Goal: Task Accomplishment & Management: Complete application form

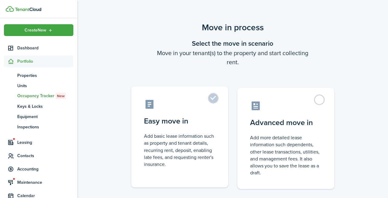
click at [213, 101] on label "Easy move in Add basic lease information such as property and tenant details, r…" at bounding box center [179, 136] width 97 height 101
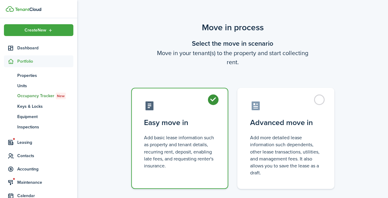
radio input "true"
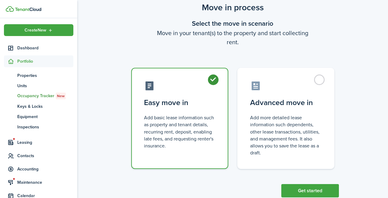
scroll to position [36, 0]
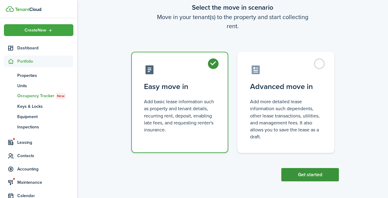
click at [322, 169] on button "Get started" at bounding box center [310, 174] width 58 height 13
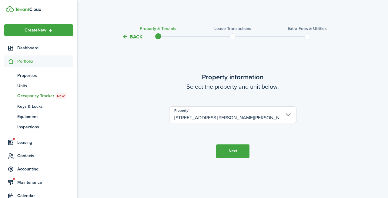
click at [235, 155] on button "Next" at bounding box center [232, 152] width 33 height 14
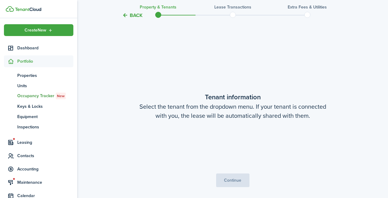
scroll to position [158, 0]
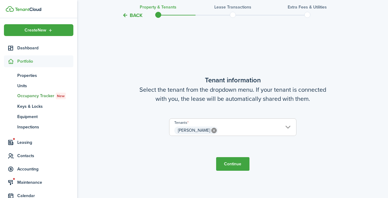
click at [242, 169] on button "Continue" at bounding box center [232, 164] width 33 height 14
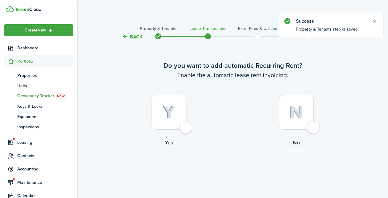
click at [186, 128] on div at bounding box center [169, 112] width 35 height 35
radio input "true"
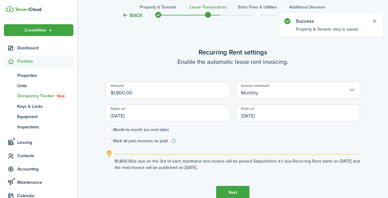
scroll to position [167, 0]
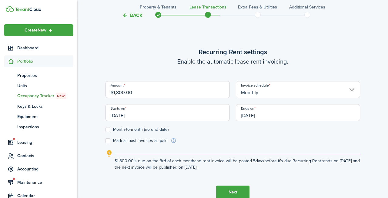
click at [119, 92] on input "$1,800.00" at bounding box center [167, 89] width 124 height 17
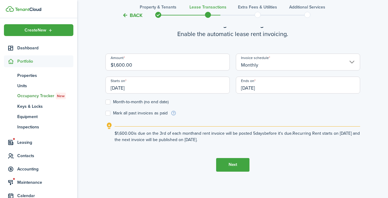
scroll to position [207, 0]
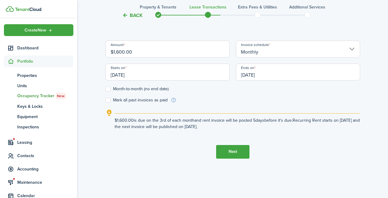
type input "$1,600.00"
click at [236, 153] on button "Next" at bounding box center [232, 152] width 33 height 14
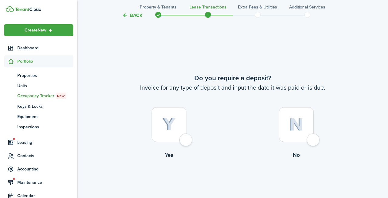
scroll to position [365, 0]
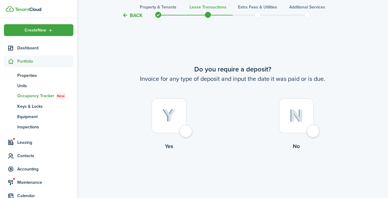
click at [186, 133] on div at bounding box center [169, 116] width 35 height 35
radio input "true"
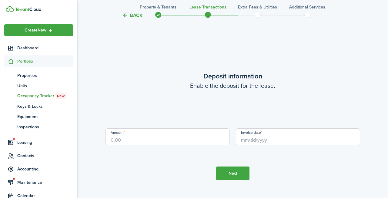
scroll to position [563, 0]
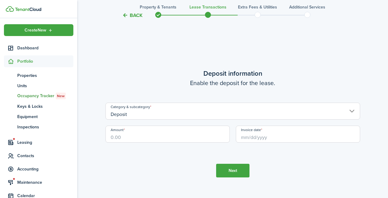
click at [137, 135] on input "Amount" at bounding box center [167, 134] width 124 height 17
click at [253, 135] on input "Invoice date" at bounding box center [298, 134] width 124 height 17
type input "$1,400.00"
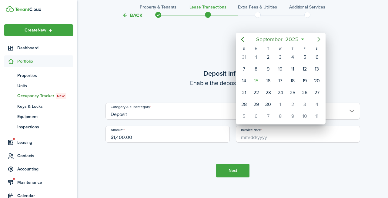
click at [320, 40] on icon "Next page" at bounding box center [318, 39] width 3 height 5
click at [304, 58] on div "3" at bounding box center [304, 57] width 9 height 9
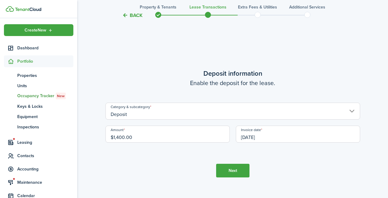
click at [263, 137] on input "[DATE]" at bounding box center [298, 134] width 124 height 17
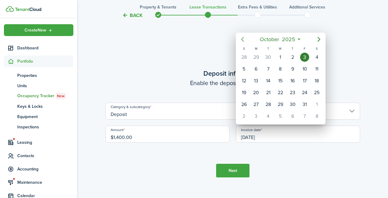
click at [242, 41] on icon "Previous page" at bounding box center [242, 39] width 7 height 7
click at [303, 82] on div "19" at bounding box center [304, 80] width 9 height 9
type input "[DATE]"
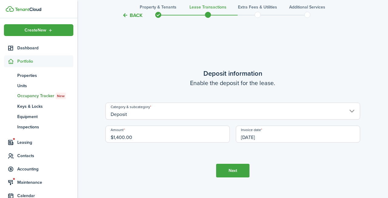
click at [234, 171] on button "Next" at bounding box center [232, 171] width 33 height 14
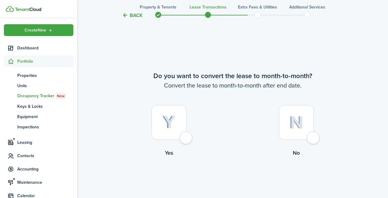
scroll to position [761, 0]
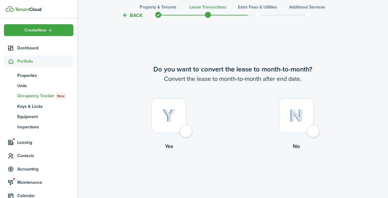
click at [186, 129] on div at bounding box center [169, 116] width 35 height 35
radio input "true"
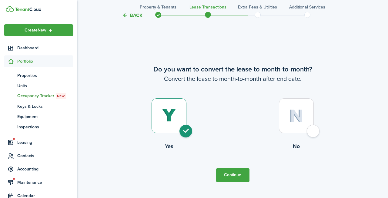
click at [237, 181] on button "Continue" at bounding box center [232, 176] width 33 height 14
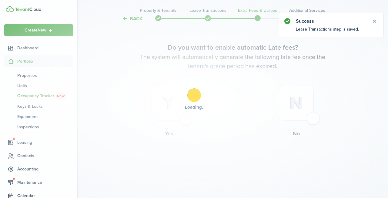
scroll to position [0, 0]
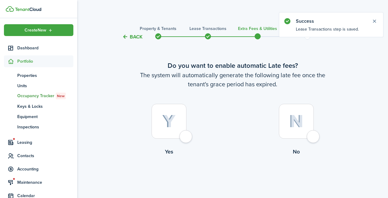
click at [186, 135] on div at bounding box center [169, 121] width 35 height 35
radio input "true"
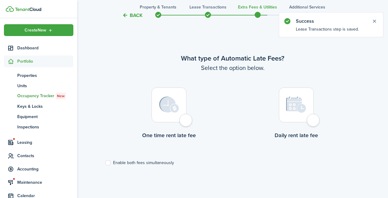
scroll to position [176, 0]
click at [186, 120] on div at bounding box center [169, 104] width 35 height 35
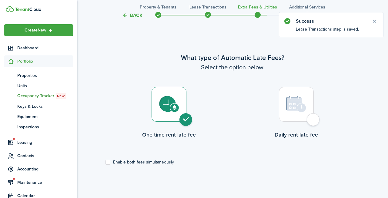
radio input "true"
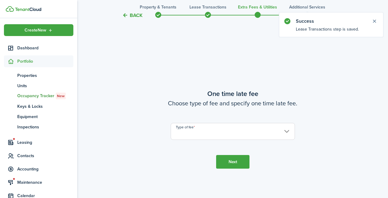
scroll to position [374, 0]
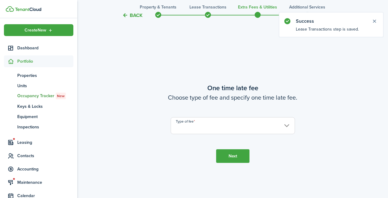
click at [291, 127] on input "Type of fee" at bounding box center [233, 125] width 124 height 17
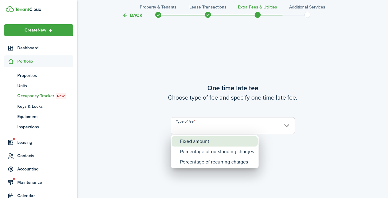
click at [224, 140] on div "Fixed amount" at bounding box center [217, 141] width 74 height 10
type input "Fixed amount"
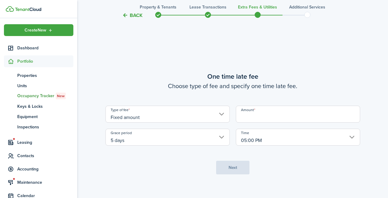
click at [255, 120] on input "Amount" at bounding box center [298, 114] width 124 height 17
type input "$35.00"
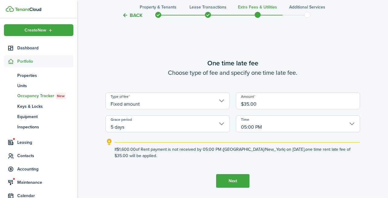
click at [228, 181] on button "Next" at bounding box center [232, 181] width 33 height 14
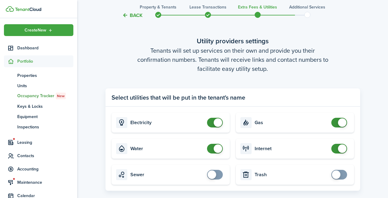
scroll to position [623, 0]
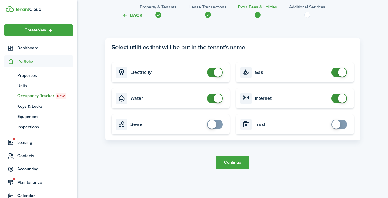
click at [219, 163] on button "Continue" at bounding box center [232, 163] width 33 height 14
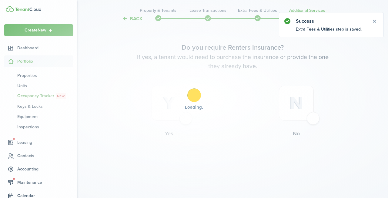
scroll to position [0, 0]
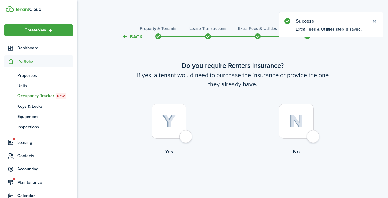
click at [186, 134] on div at bounding box center [169, 121] width 35 height 35
radio input "true"
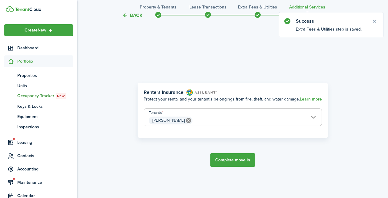
scroll to position [176, 0]
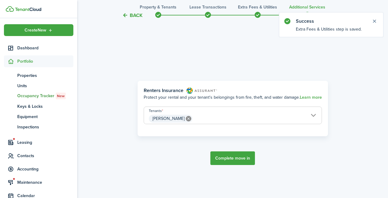
click at [224, 159] on button "Complete move in" at bounding box center [232, 159] width 45 height 14
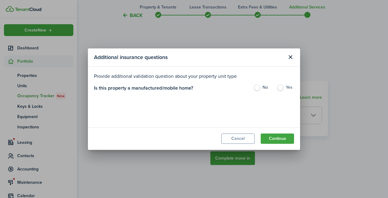
click at [257, 86] on label "No" at bounding box center [261, 89] width 17 height 9
radio input "true"
click at [273, 138] on button "Continue" at bounding box center [277, 139] width 33 height 10
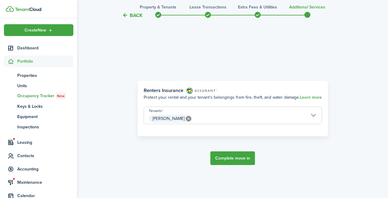
click at [234, 159] on button "Complete move in" at bounding box center [232, 159] width 45 height 14
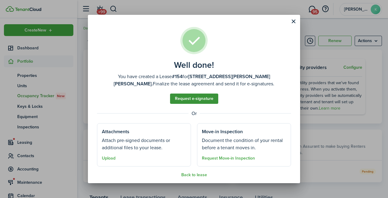
click at [203, 100] on link "Request e-signature" at bounding box center [194, 99] width 48 height 10
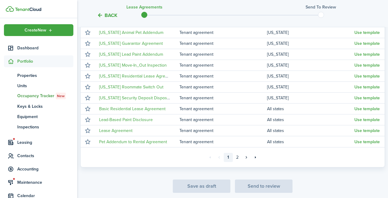
scroll to position [133, 0]
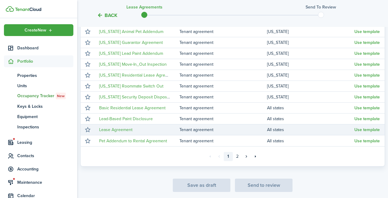
click at [98, 131] on td "Lease Agreement" at bounding box center [137, 130] width 85 height 8
click at [368, 129] on button "Use template" at bounding box center [366, 130] width 25 height 5
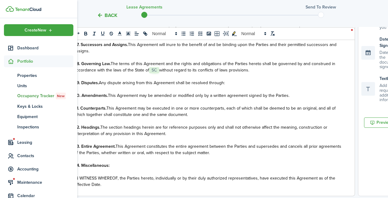
scroll to position [273, 0]
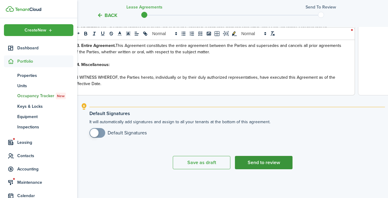
click at [253, 162] on button "Send to review" at bounding box center [264, 162] width 58 height 13
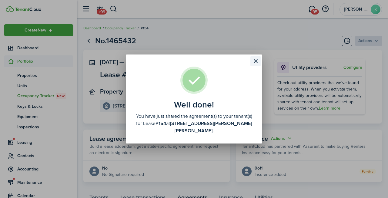
click at [257, 62] on button "Close modal" at bounding box center [255, 61] width 10 height 10
